Goal: Find specific page/section: Find specific page/section

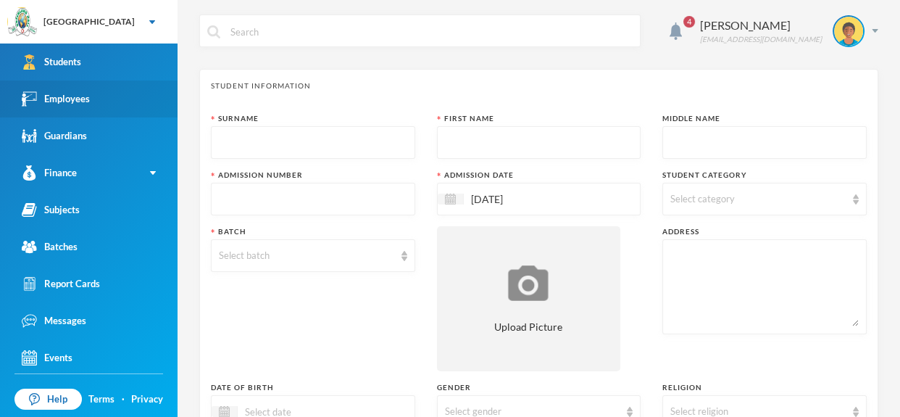
click at [125, 108] on link "Employees" at bounding box center [88, 98] width 177 height 37
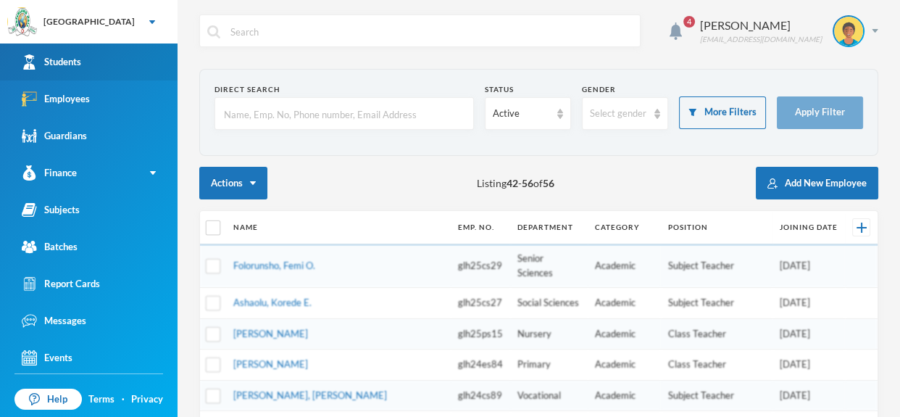
click at [144, 54] on link "Students" at bounding box center [88, 61] width 177 height 37
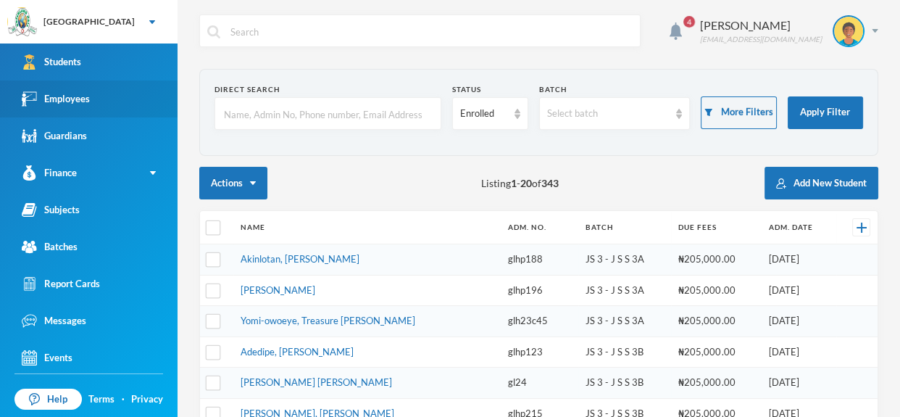
click at [149, 104] on link "Employees" at bounding box center [88, 98] width 177 height 37
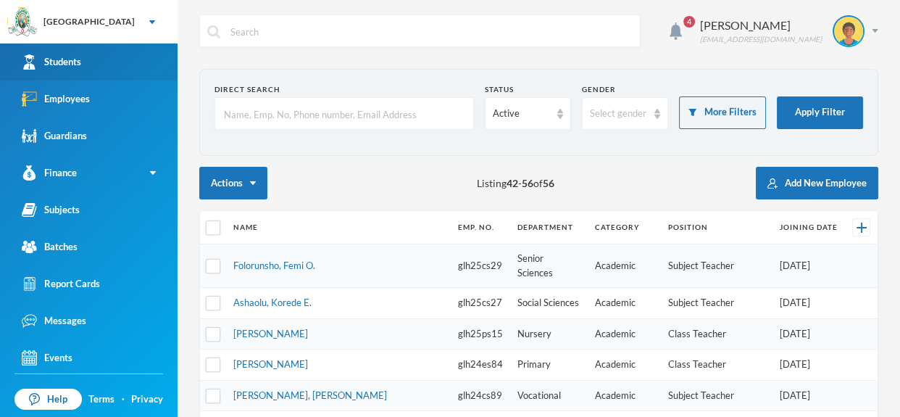
click at [149, 53] on link "Students" at bounding box center [88, 61] width 177 height 37
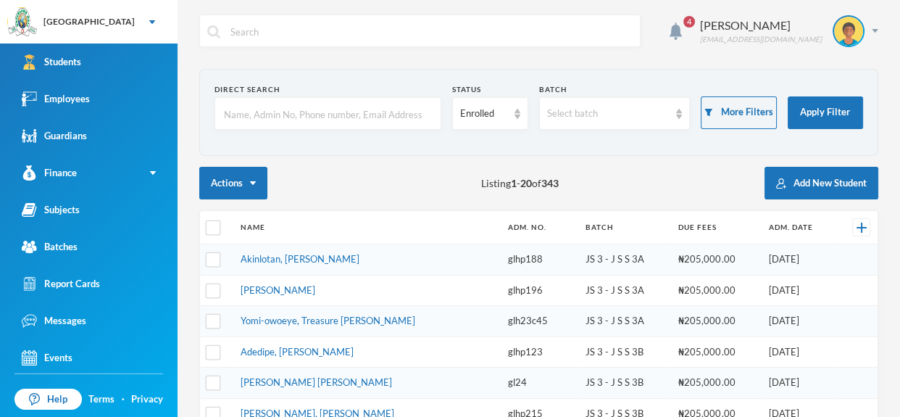
click at [319, 110] on input "text" at bounding box center [327, 114] width 211 height 33
type input "odun"
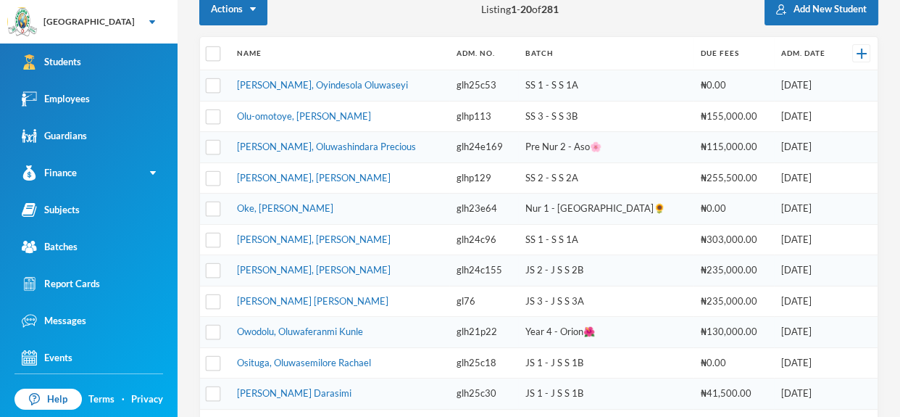
scroll to position [172, 0]
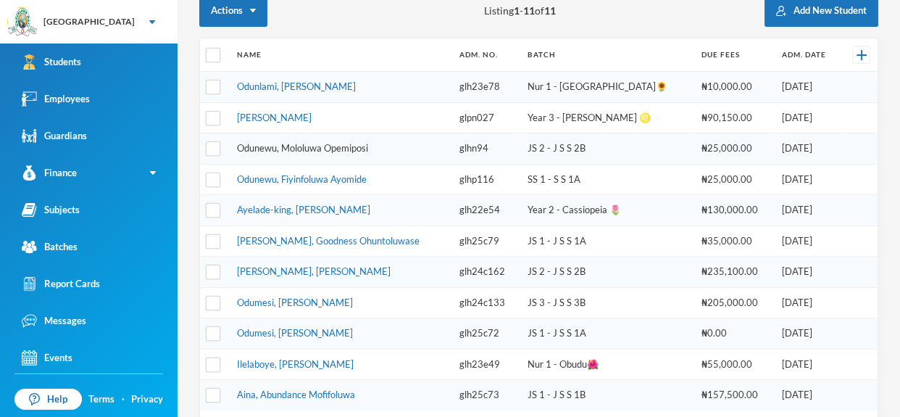
click at [364, 148] on link "Odunewu, Mololuwa Opemiposi" at bounding box center [302, 148] width 131 height 12
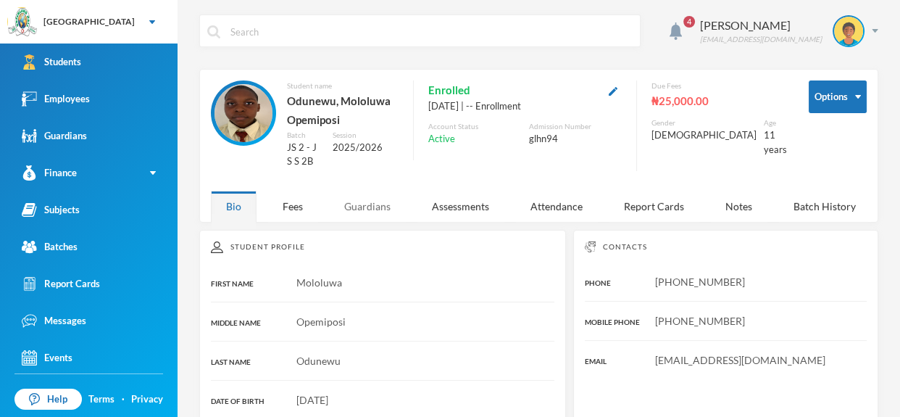
click at [367, 206] on div "Guardians" at bounding box center [367, 206] width 77 height 31
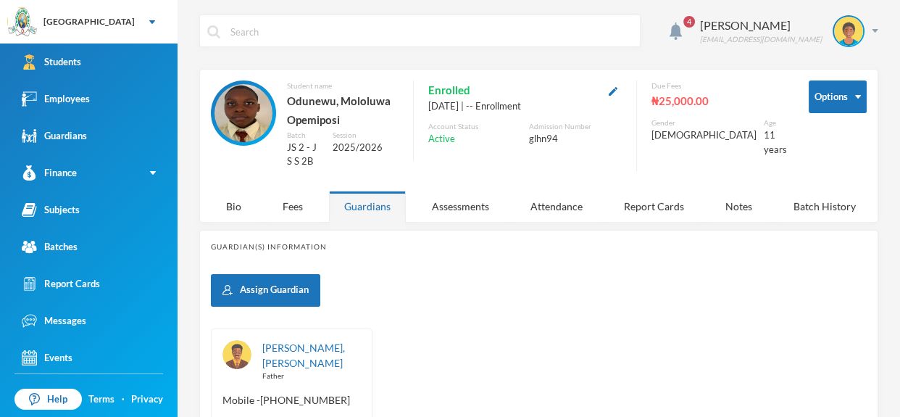
click at [388, 59] on div "4 Omisakin Oluwaseun [EMAIL_ADDRESS][DOMAIN_NAME]" at bounding box center [538, 41] width 679 height 54
click at [151, 89] on link "Employees" at bounding box center [88, 98] width 177 height 37
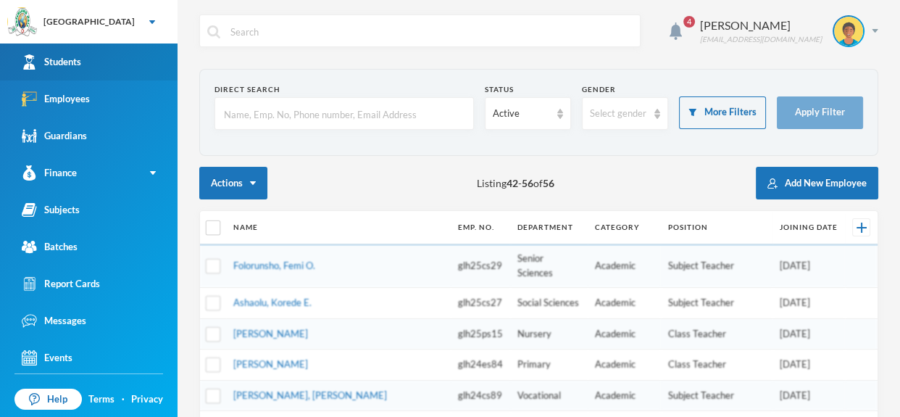
click at [145, 65] on link "Students" at bounding box center [88, 61] width 177 height 37
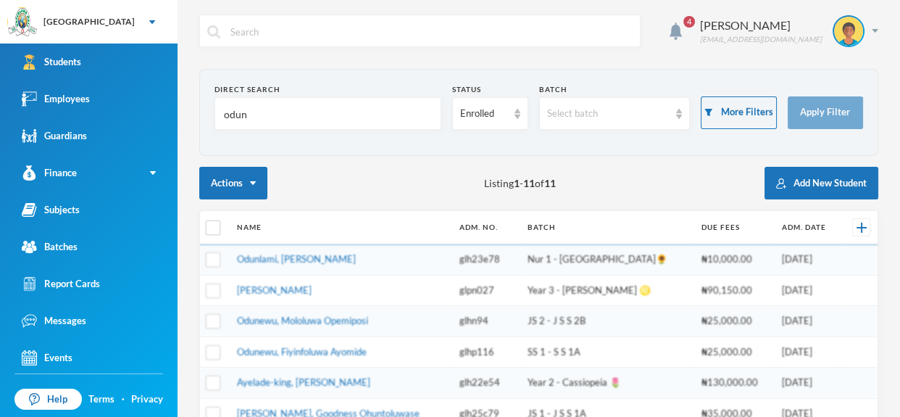
click at [298, 107] on input "odun" at bounding box center [327, 114] width 211 height 33
type input "o"
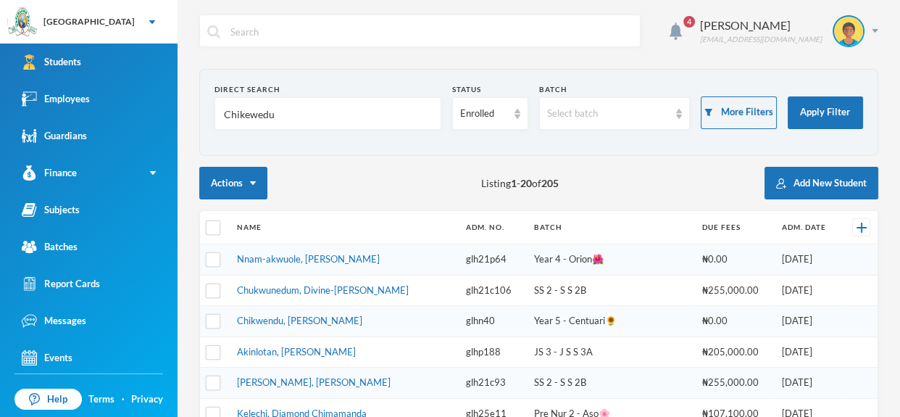
click at [374, 109] on input "Chikewedu" at bounding box center [327, 114] width 211 height 33
type input "Chikewedu"
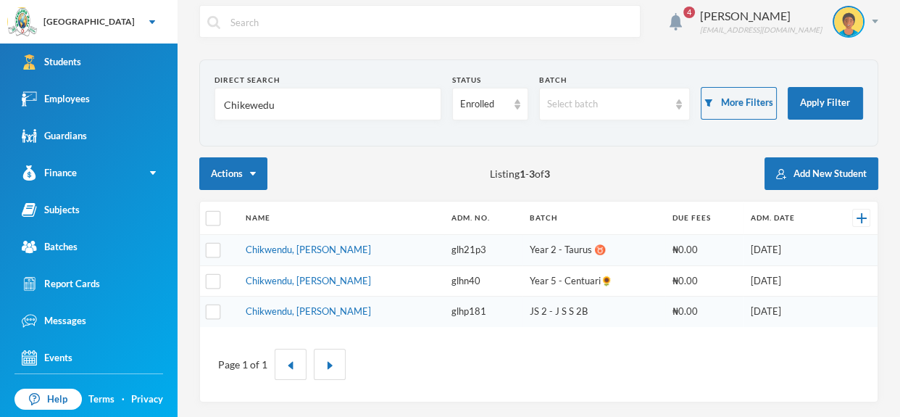
scroll to position [7, 0]
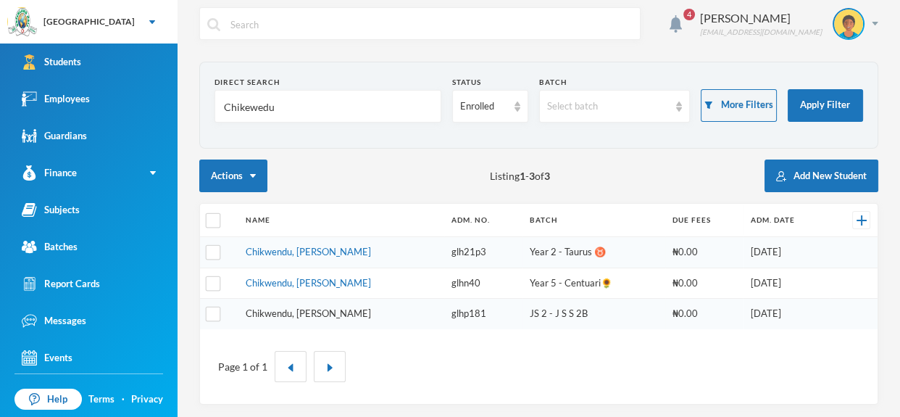
click at [343, 314] on link "Chikwendu, [PERSON_NAME]" at bounding box center [308, 313] width 125 height 12
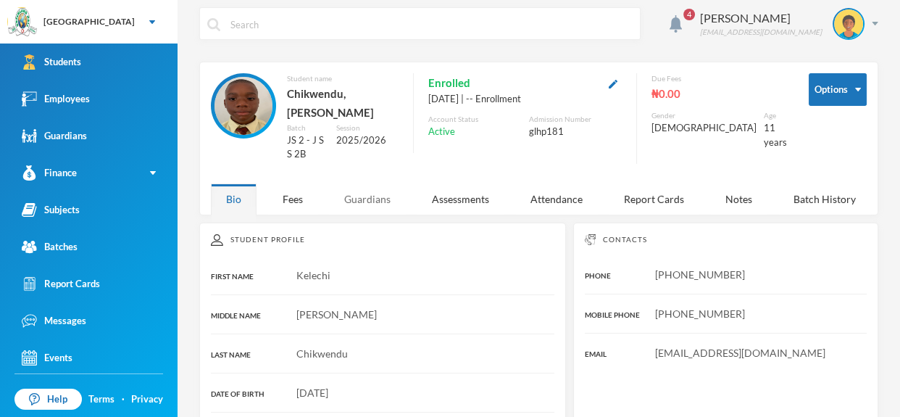
click at [372, 183] on div "Guardians" at bounding box center [367, 198] width 77 height 31
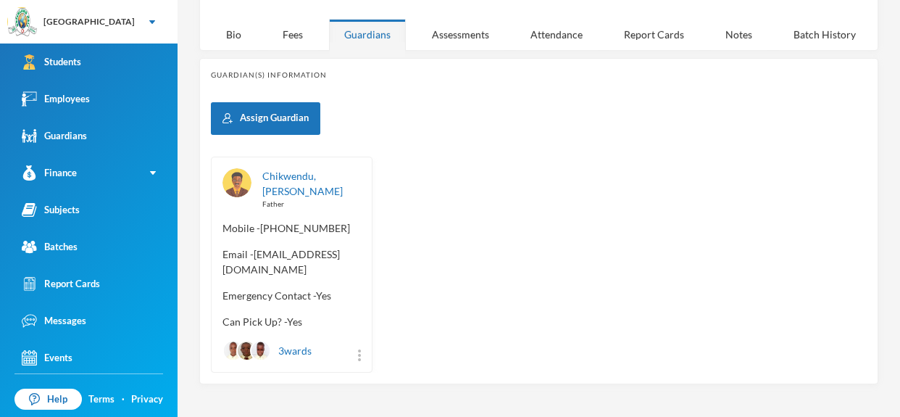
scroll to position [173, 0]
